Goal: Check status: Check status

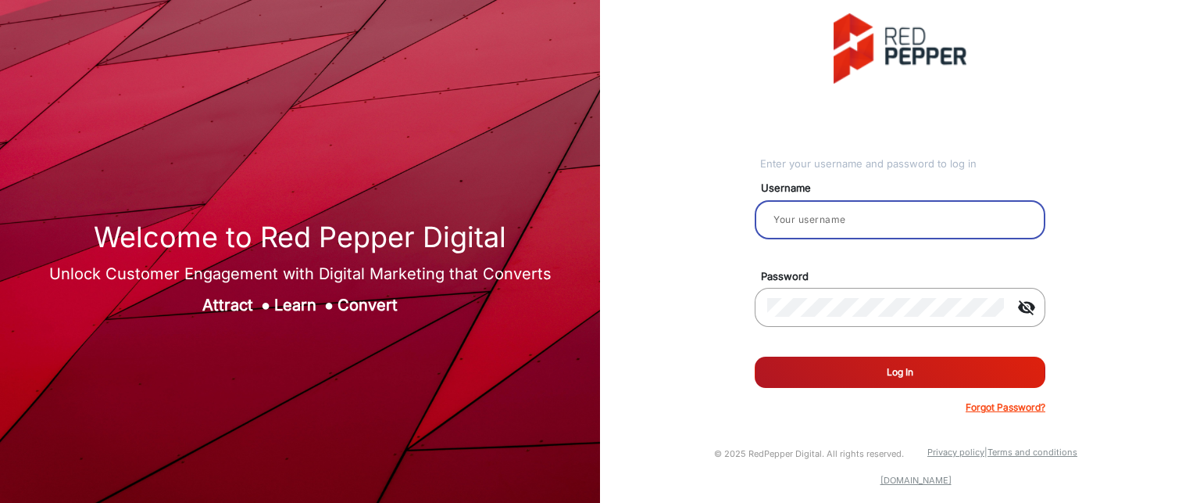
click at [821, 227] on input "email" at bounding box center [900, 219] width 266 height 19
type input "Rachael"
click at [905, 381] on button "Log In" at bounding box center [900, 371] width 291 height 31
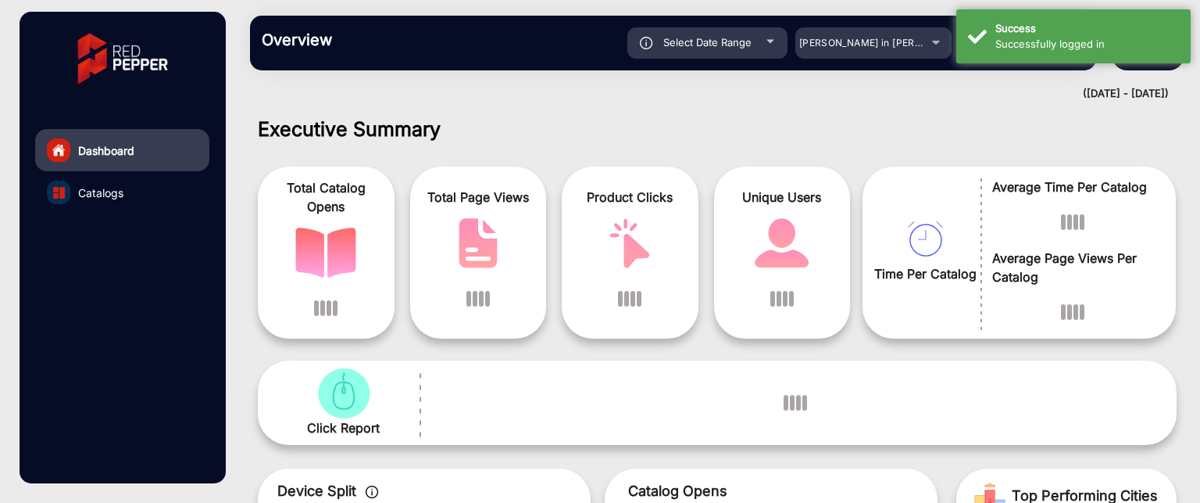
scroll to position [12, 0]
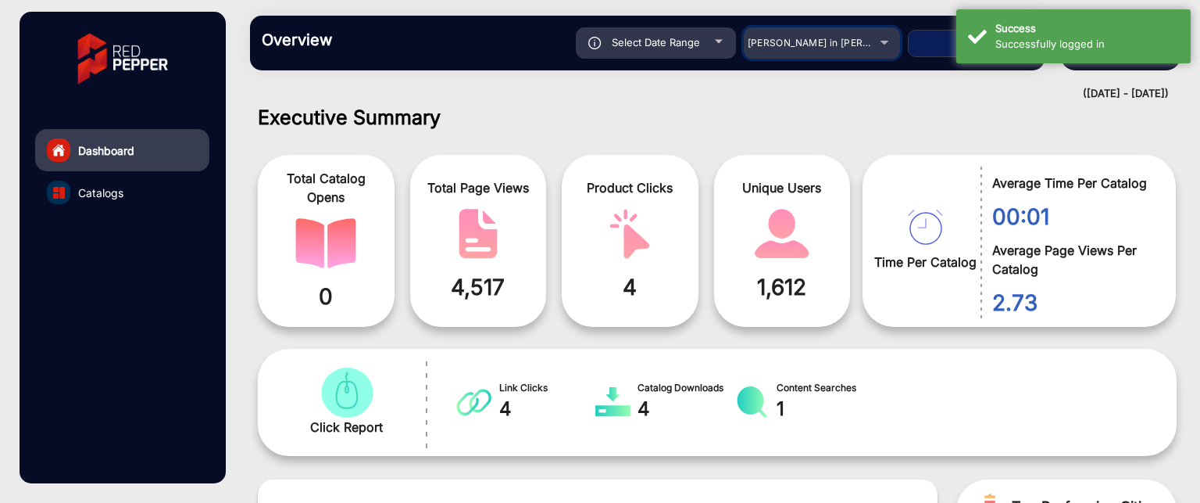
click at [863, 46] on span "[PERSON_NAME] in [PERSON_NAME]" at bounding box center [834, 43] width 173 height 12
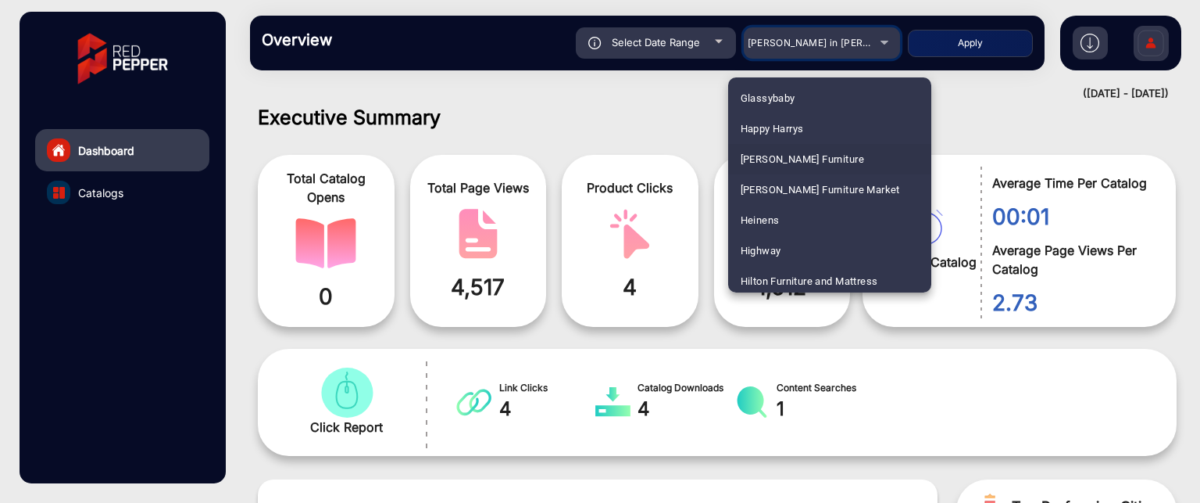
scroll to position [2110, 0]
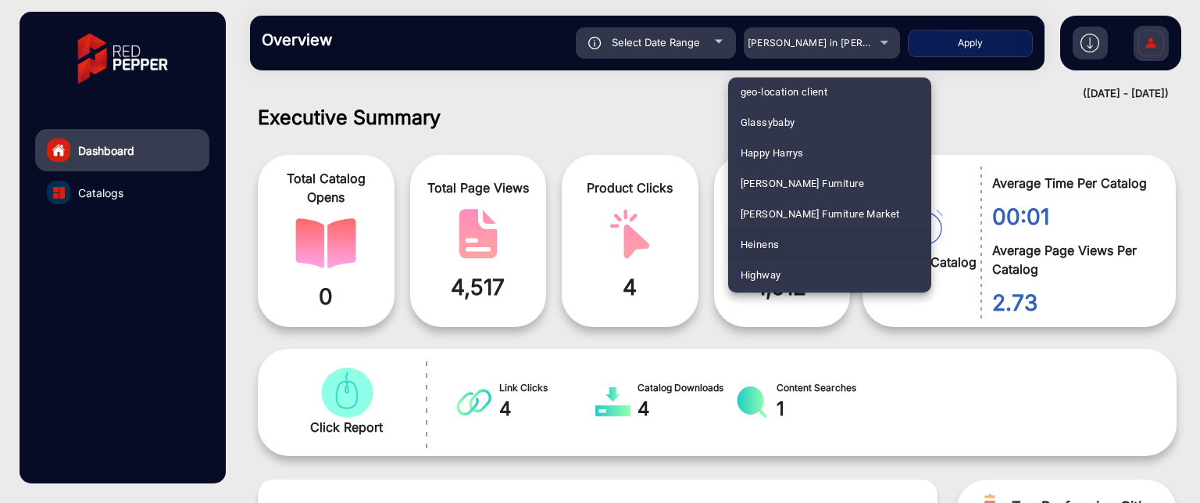
click at [816, 234] on mat-option "Heinens" at bounding box center [829, 244] width 203 height 30
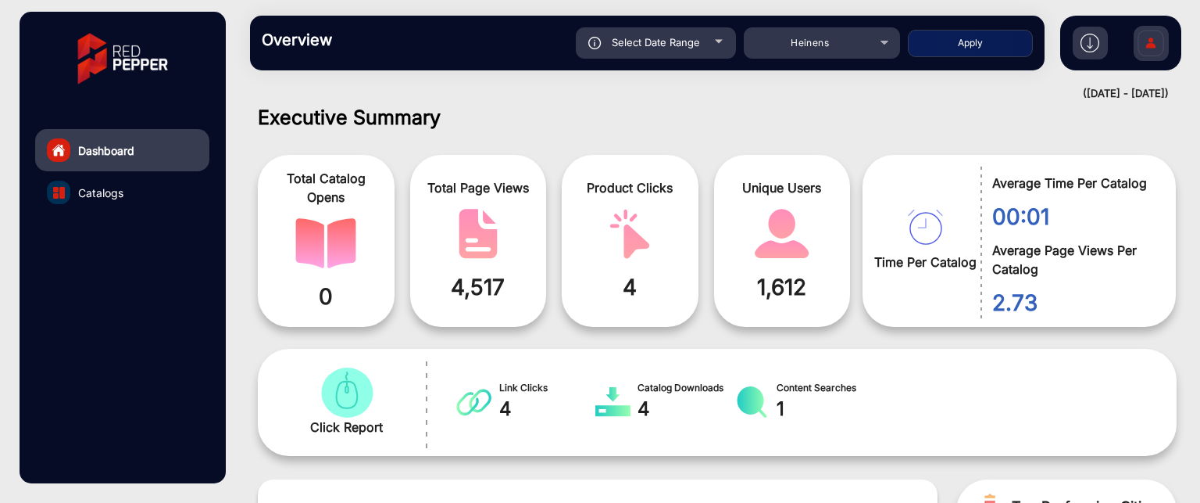
click at [989, 40] on button "Apply" at bounding box center [970, 43] width 125 height 27
type input "[DATE]"
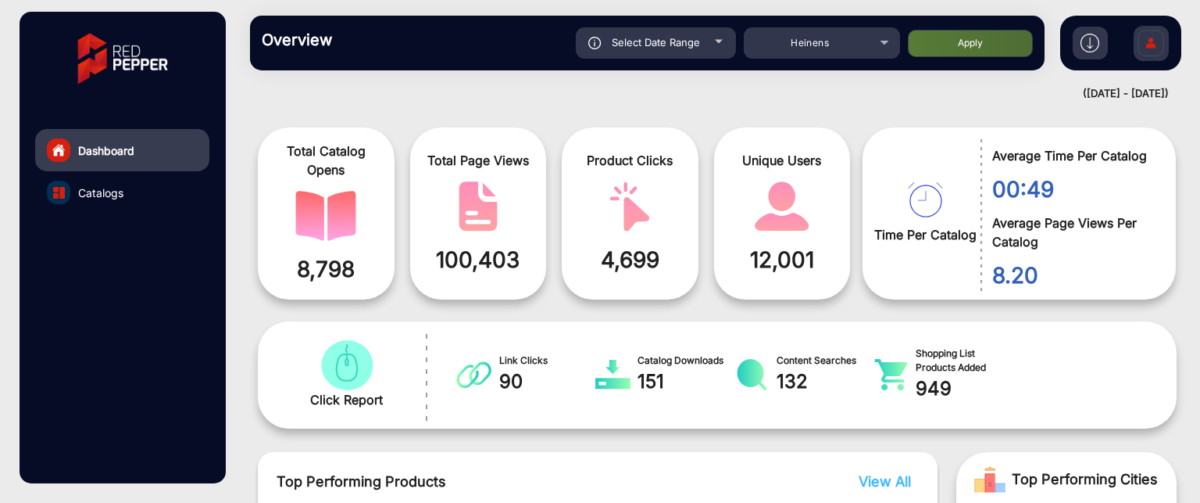
scroll to position [12, 0]
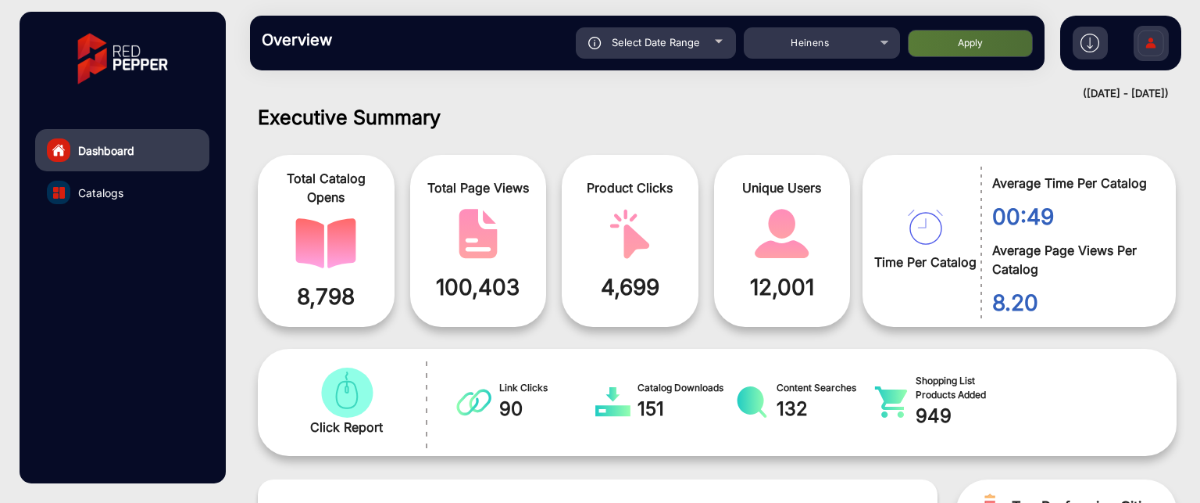
click at [711, 43] on div "Select Date Range" at bounding box center [656, 42] width 160 height 31
type input "[DATE]"
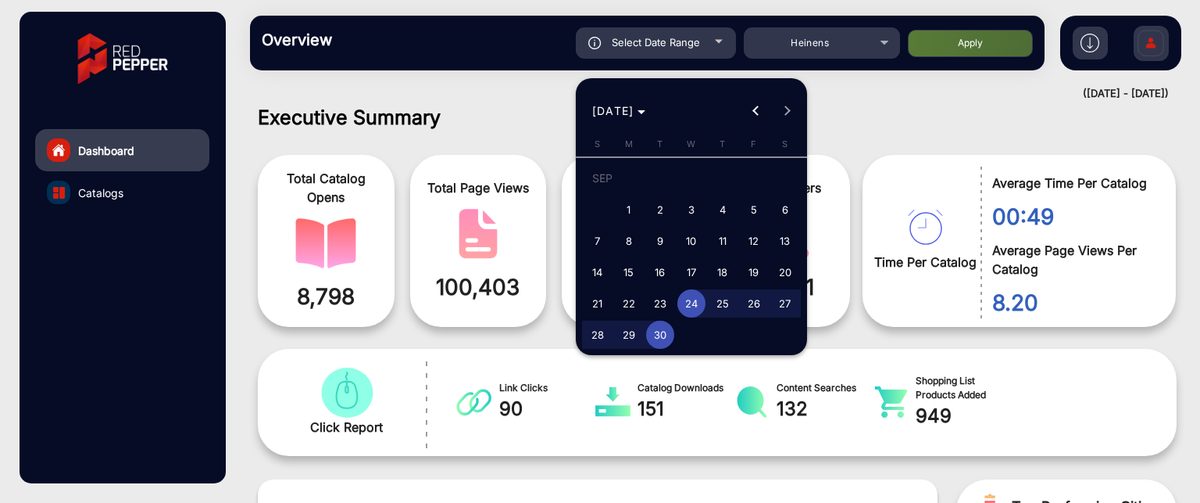
click at [852, 116] on div at bounding box center [600, 251] width 1200 height 503
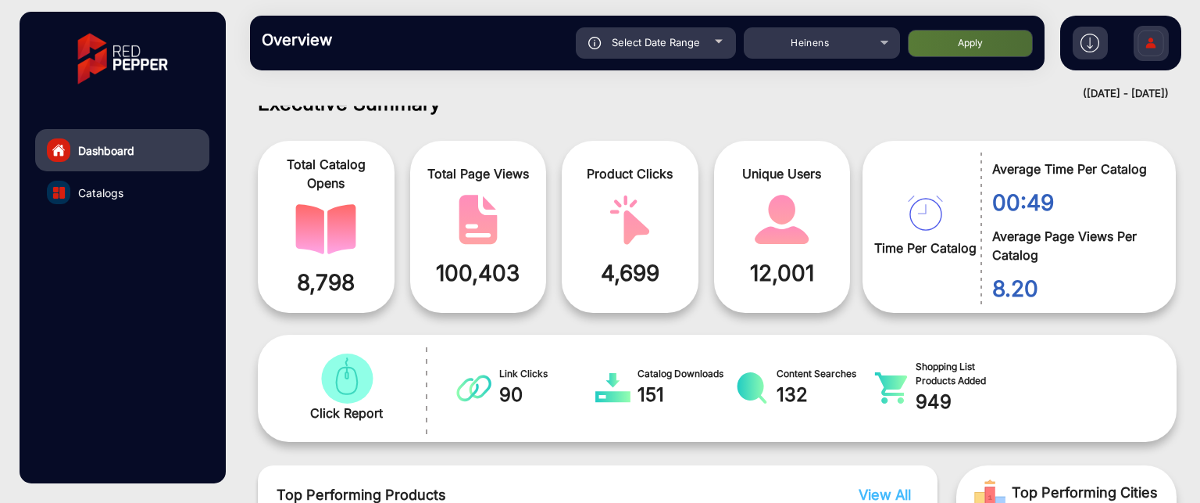
scroll to position [0, 0]
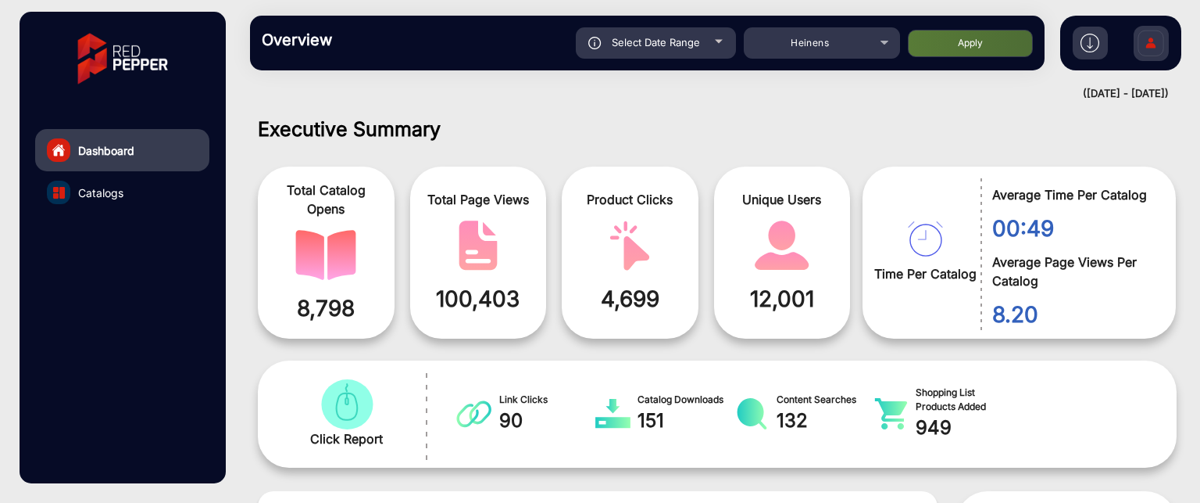
click at [131, 190] on link "Catalogs" at bounding box center [122, 192] width 174 height 42
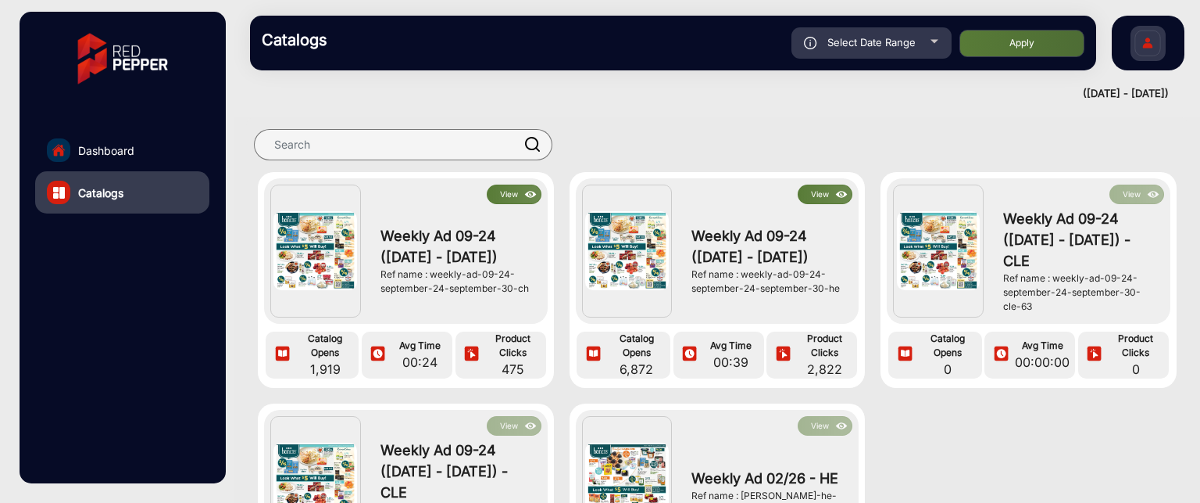
click at [815, 196] on button "View" at bounding box center [825, 194] width 55 height 20
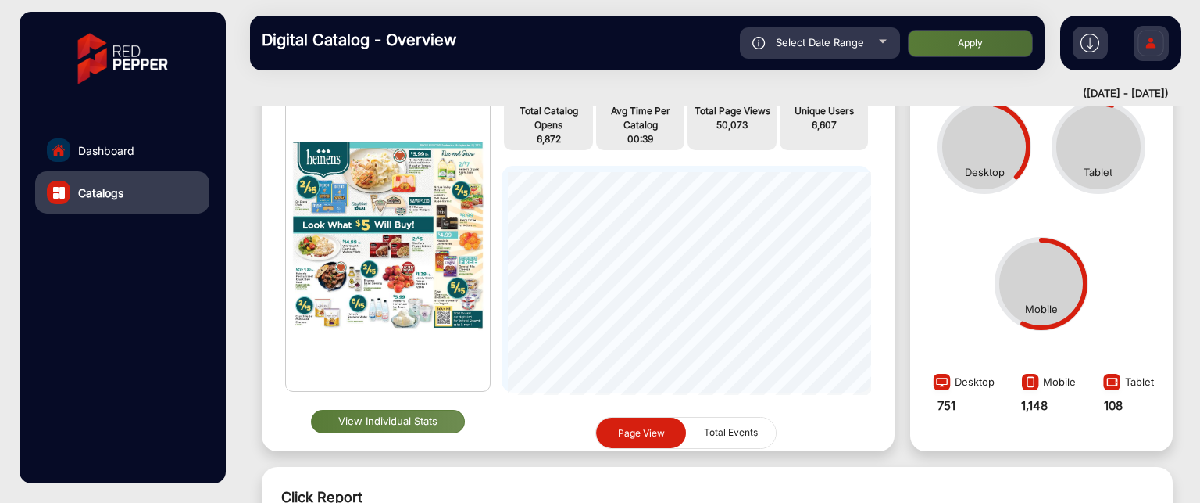
scroll to position [168, 0]
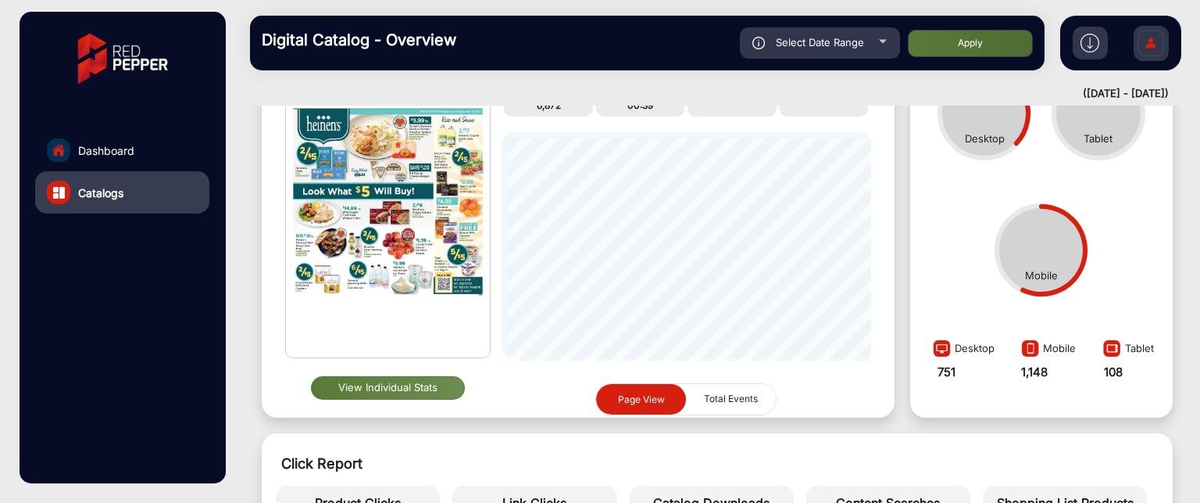
click at [397, 392] on button "View Individual Stats" at bounding box center [388, 387] width 154 height 23
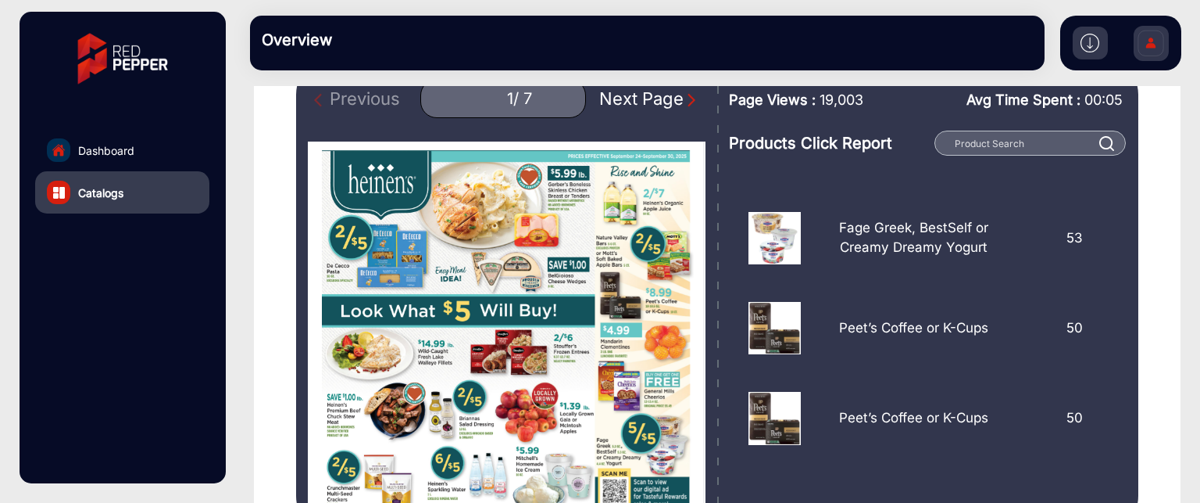
scroll to position [1046, 0]
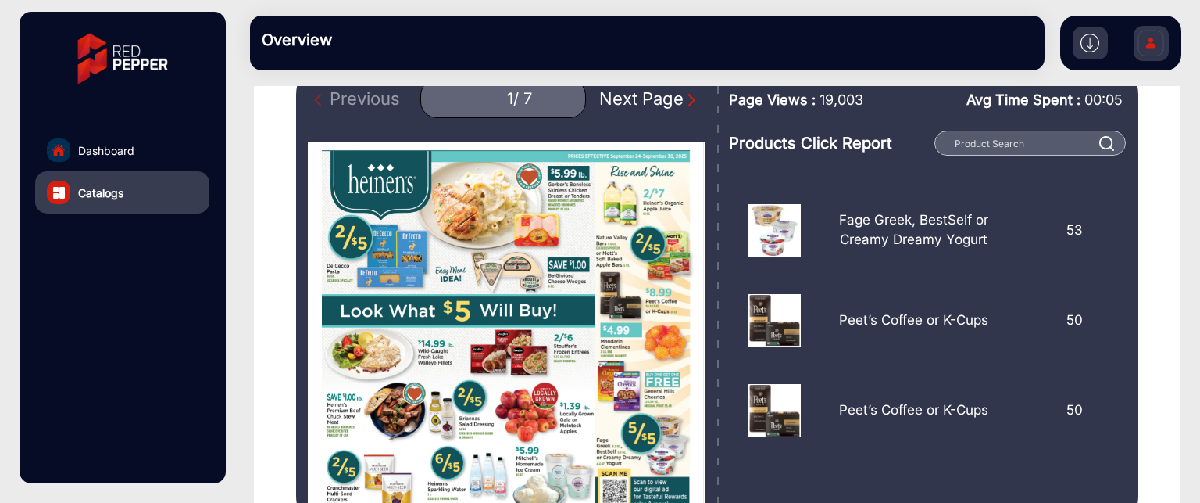
click at [684, 103] on img "Next Page" at bounding box center [692, 100] width 16 height 16
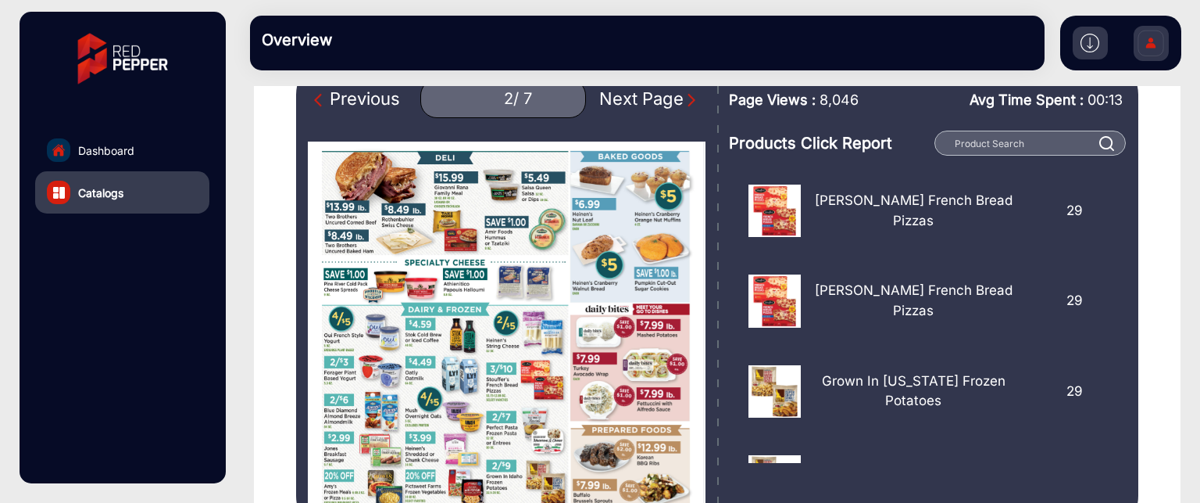
click at [684, 95] on img "Next Page" at bounding box center [692, 100] width 16 height 16
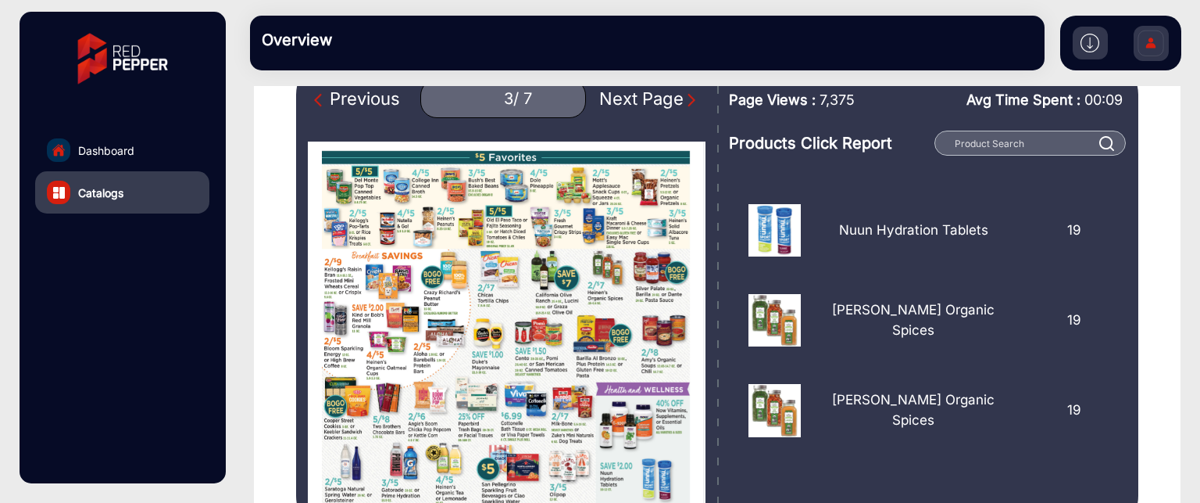
click at [665, 102] on div "Next Page" at bounding box center [649, 99] width 100 height 26
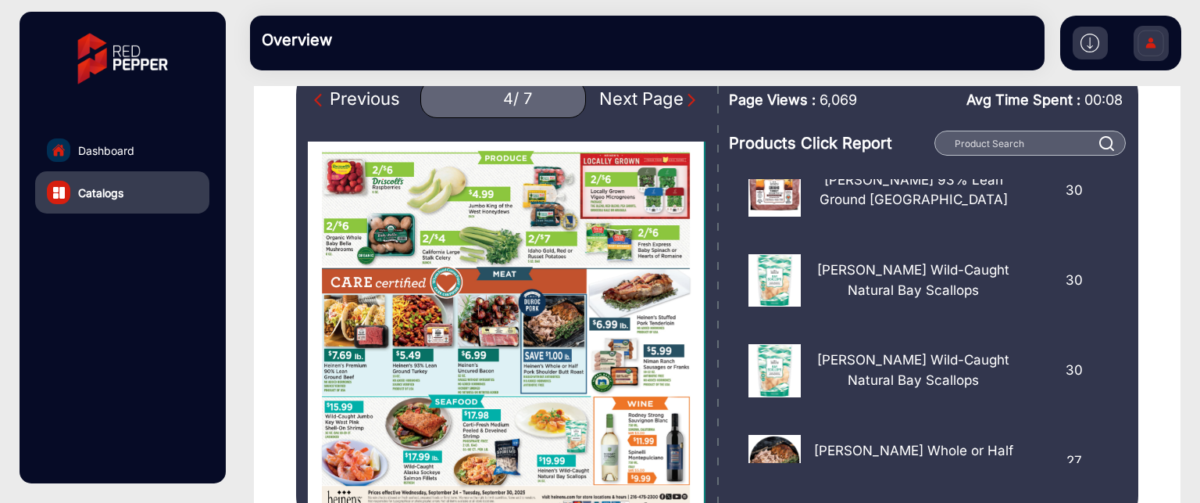
click at [671, 108] on div "Next Page" at bounding box center [649, 99] width 100 height 26
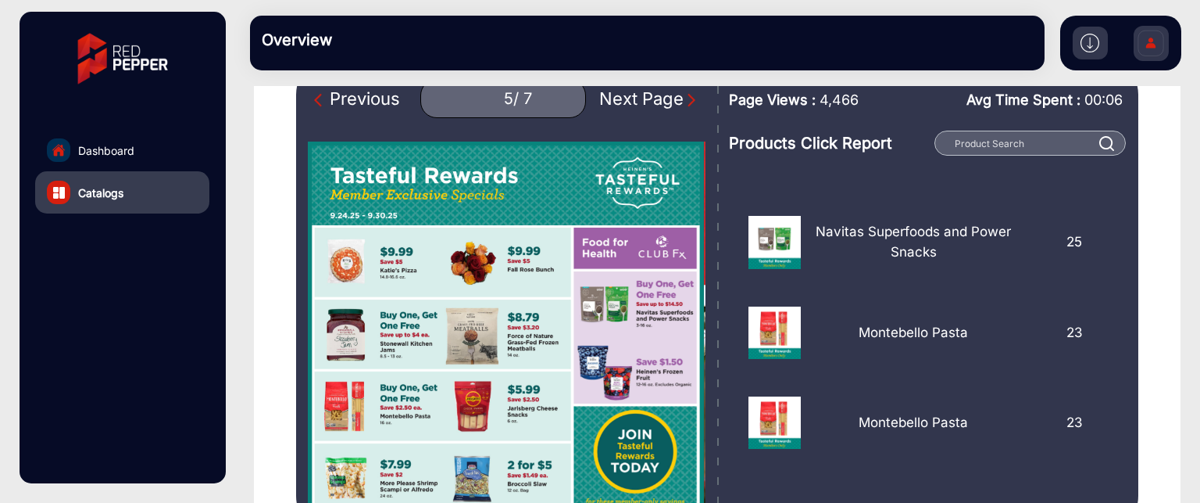
scroll to position [1046, 0]
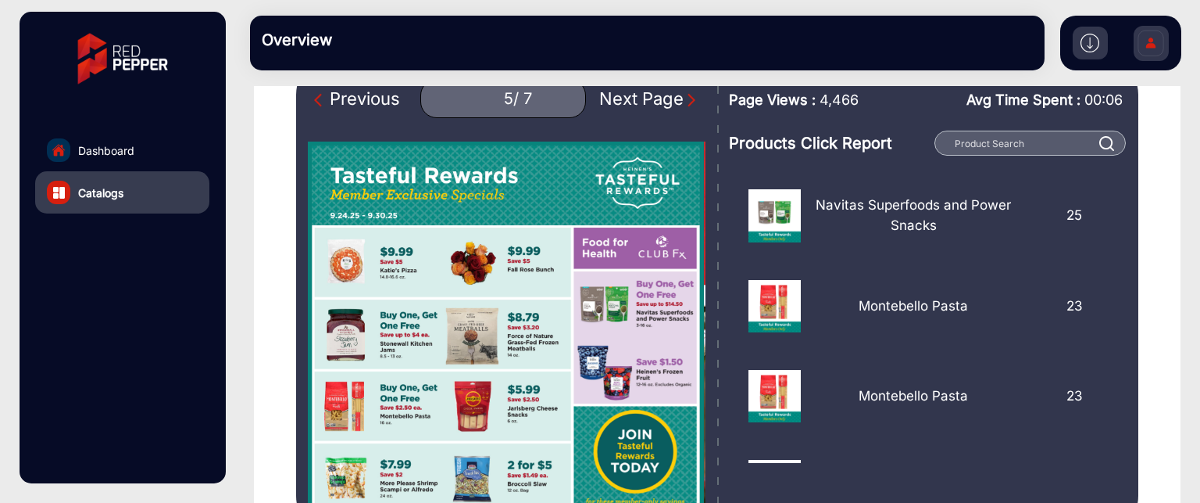
click at [684, 100] on img "Next Page" at bounding box center [692, 100] width 16 height 16
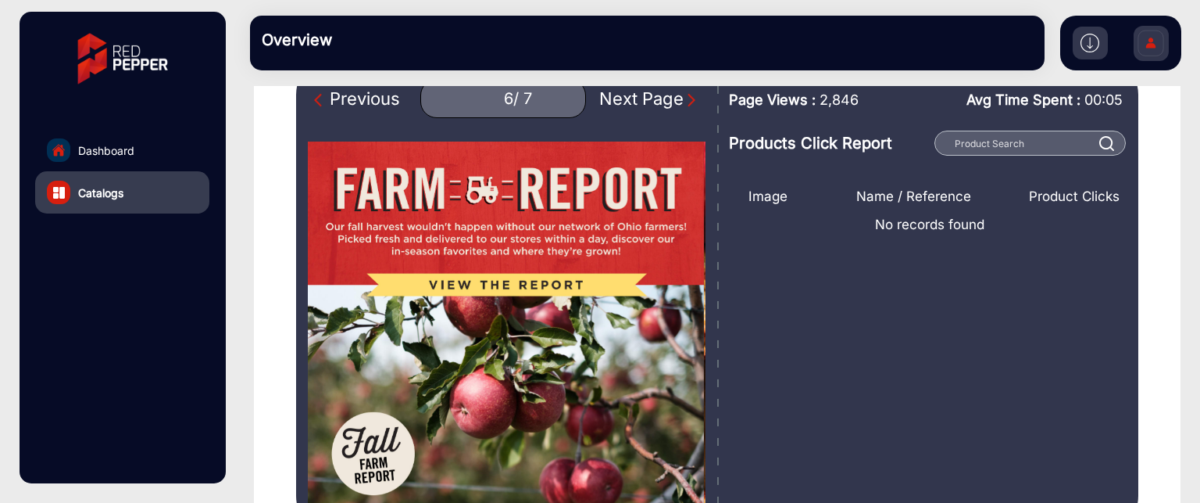
click at [646, 96] on div "Next Page" at bounding box center [649, 99] width 100 height 26
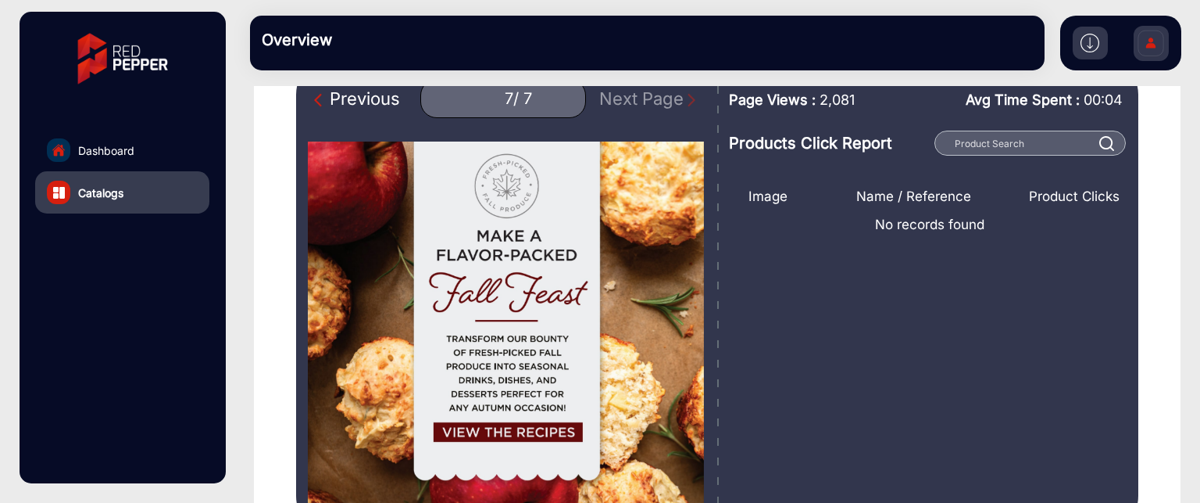
click at [393, 99] on div "Previous" at bounding box center [357, 99] width 86 height 26
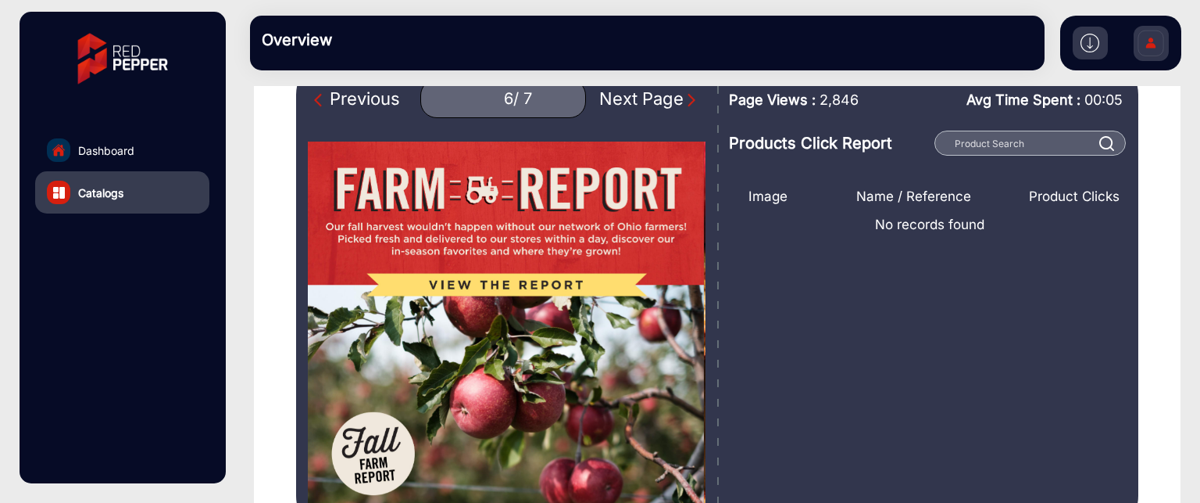
click at [359, 100] on div "Previous" at bounding box center [357, 99] width 86 height 26
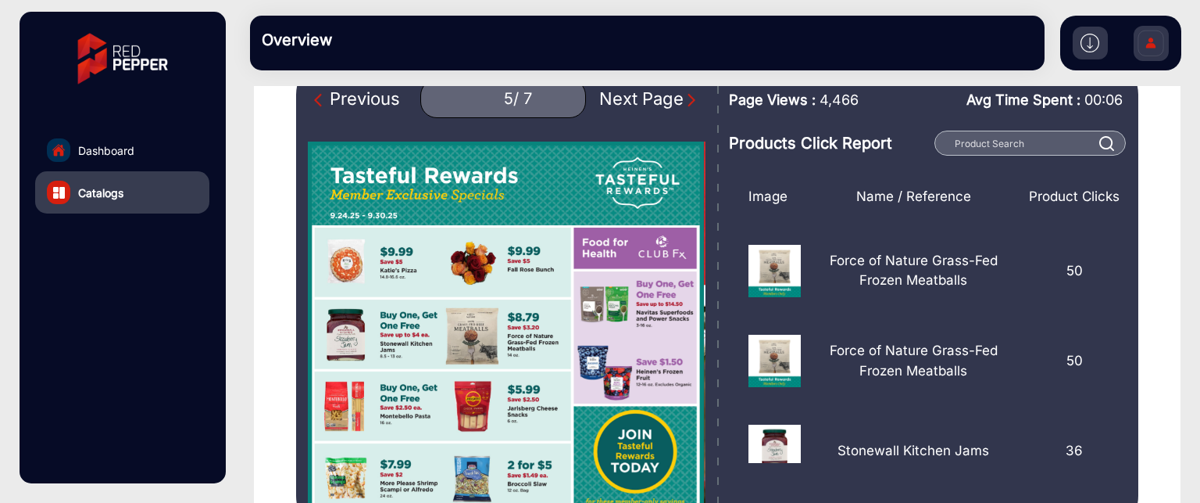
click at [362, 100] on div "Previous" at bounding box center [357, 99] width 86 height 26
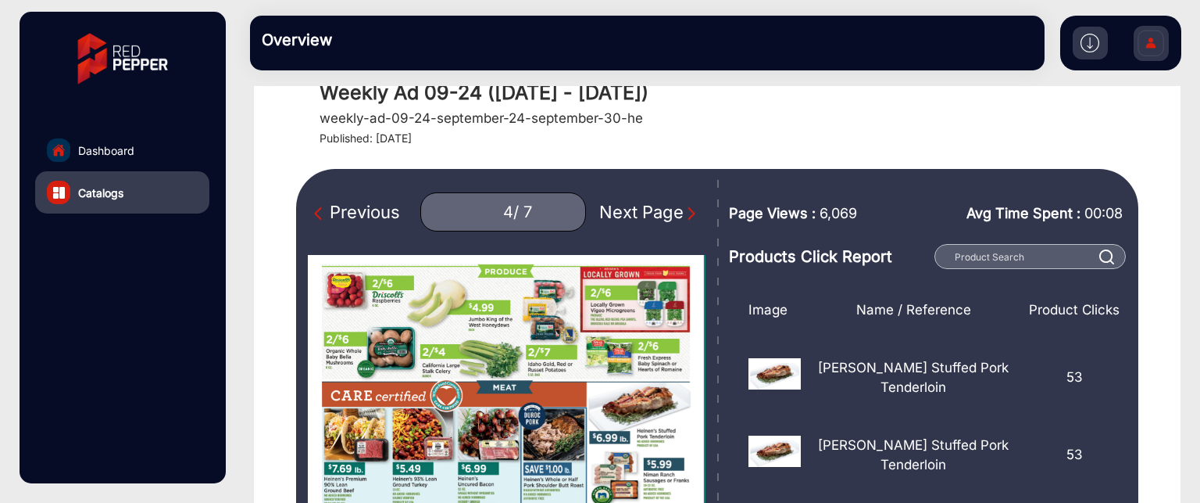
scroll to position [156, 0]
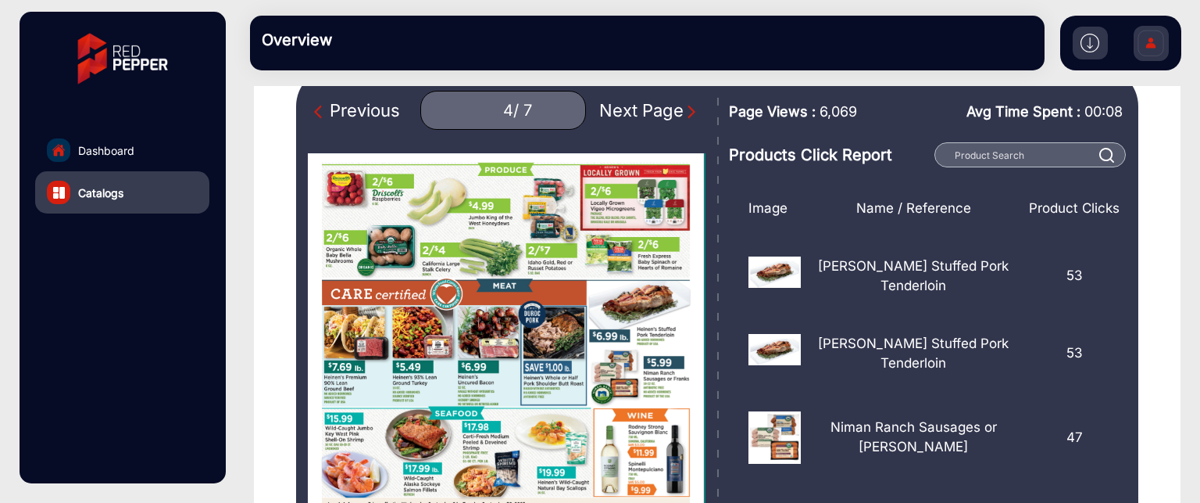
click at [347, 116] on div "Previous" at bounding box center [357, 111] width 86 height 26
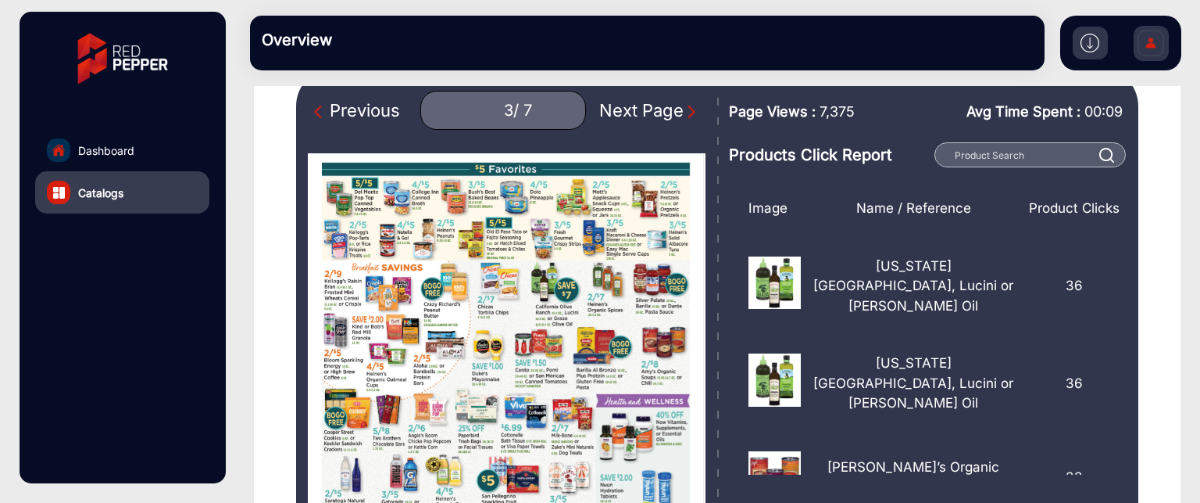
click at [381, 106] on div "Previous" at bounding box center [357, 111] width 86 height 26
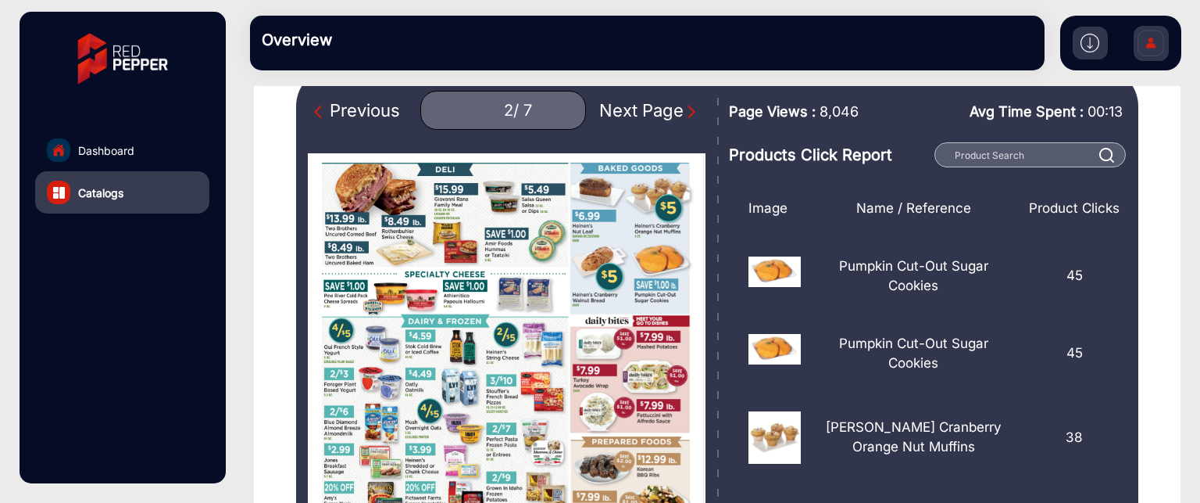
click at [388, 117] on div "Previous" at bounding box center [357, 111] width 86 height 26
type input "1"
